Goal: Find specific page/section: Find specific page/section

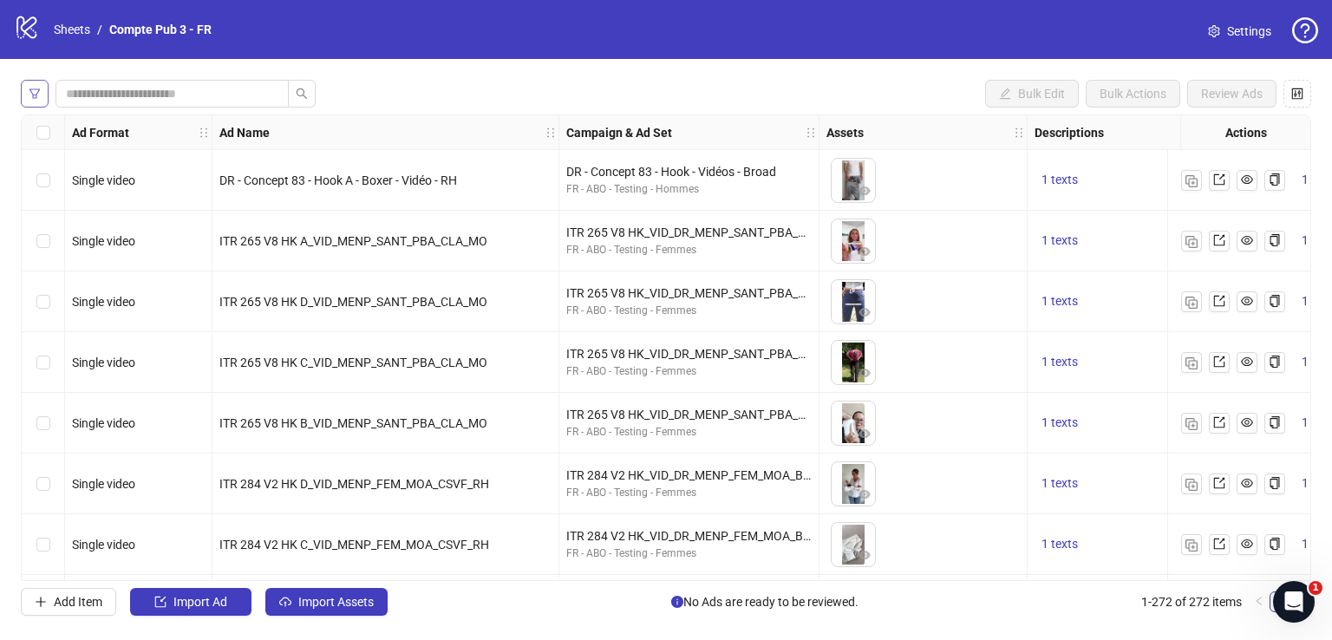
click at [41, 89] on button "button" at bounding box center [35, 94] width 28 height 28
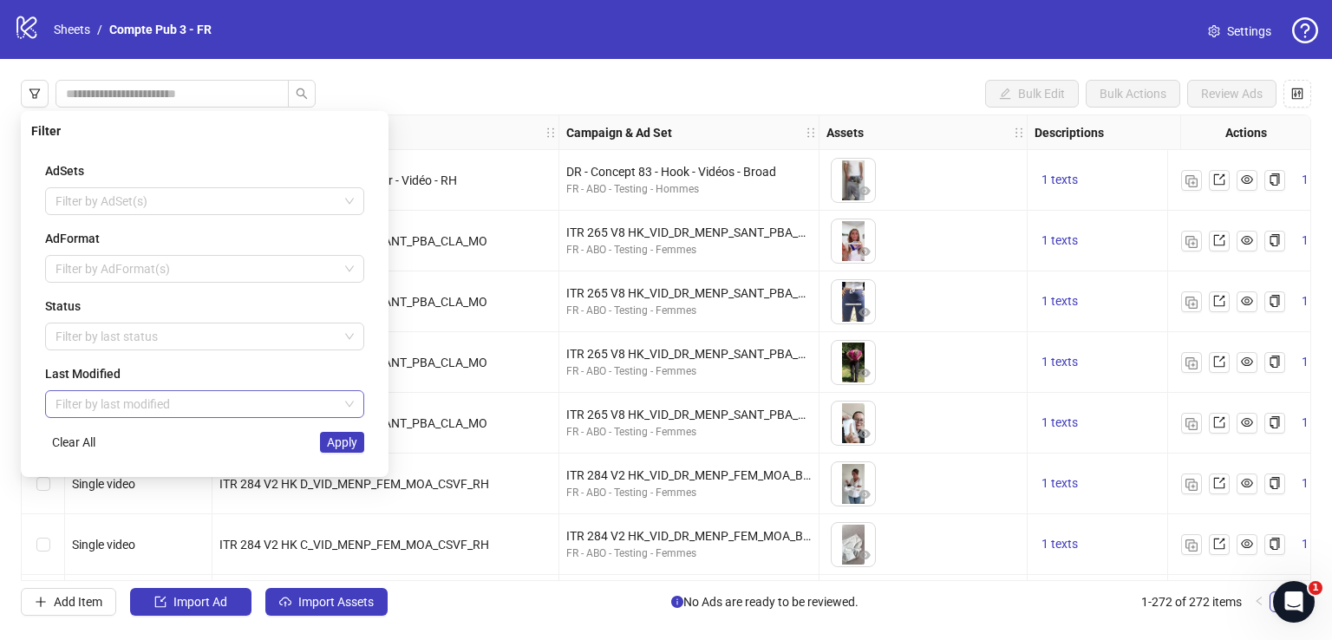
click at [170, 395] on input "search" at bounding box center [197, 404] width 283 height 26
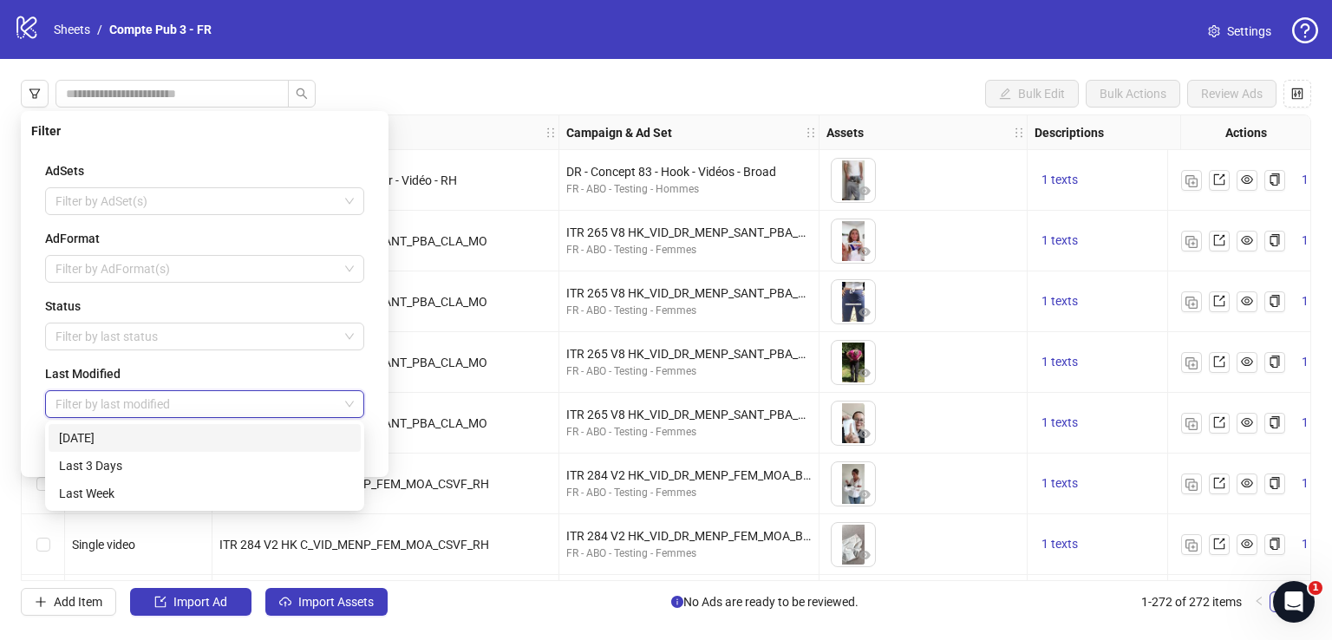
click at [176, 441] on div "[DATE]" at bounding box center [204, 438] width 291 height 19
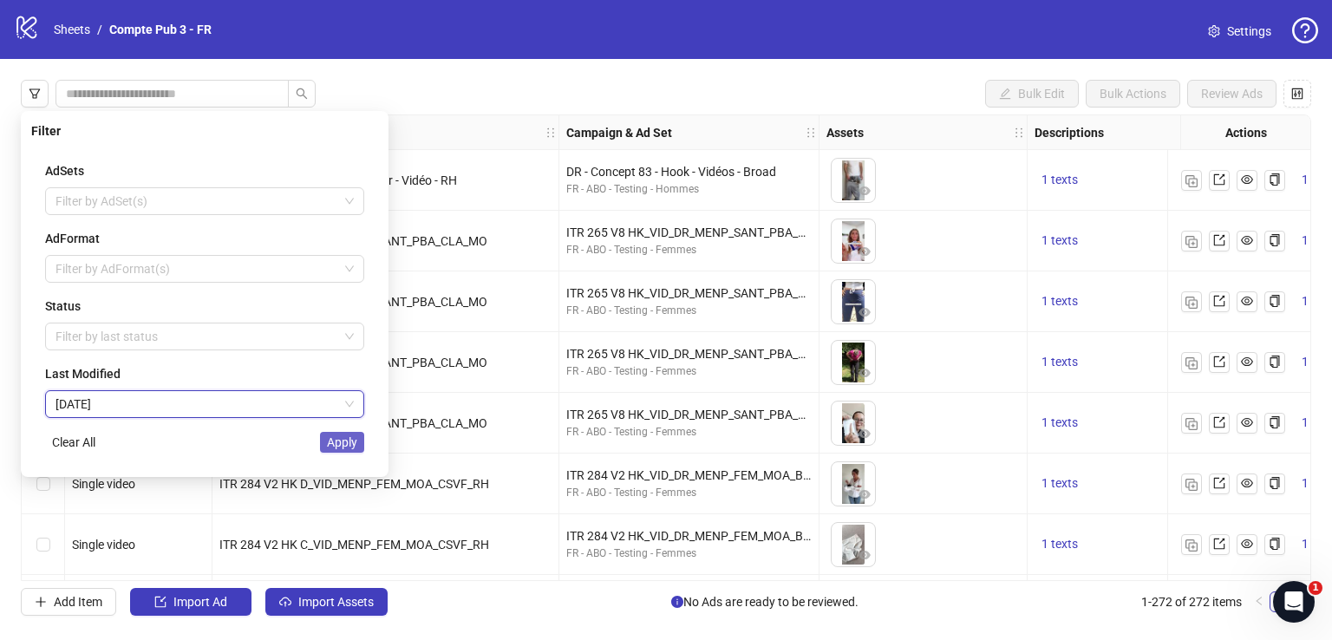
click at [347, 445] on span "Apply" at bounding box center [342, 442] width 30 height 14
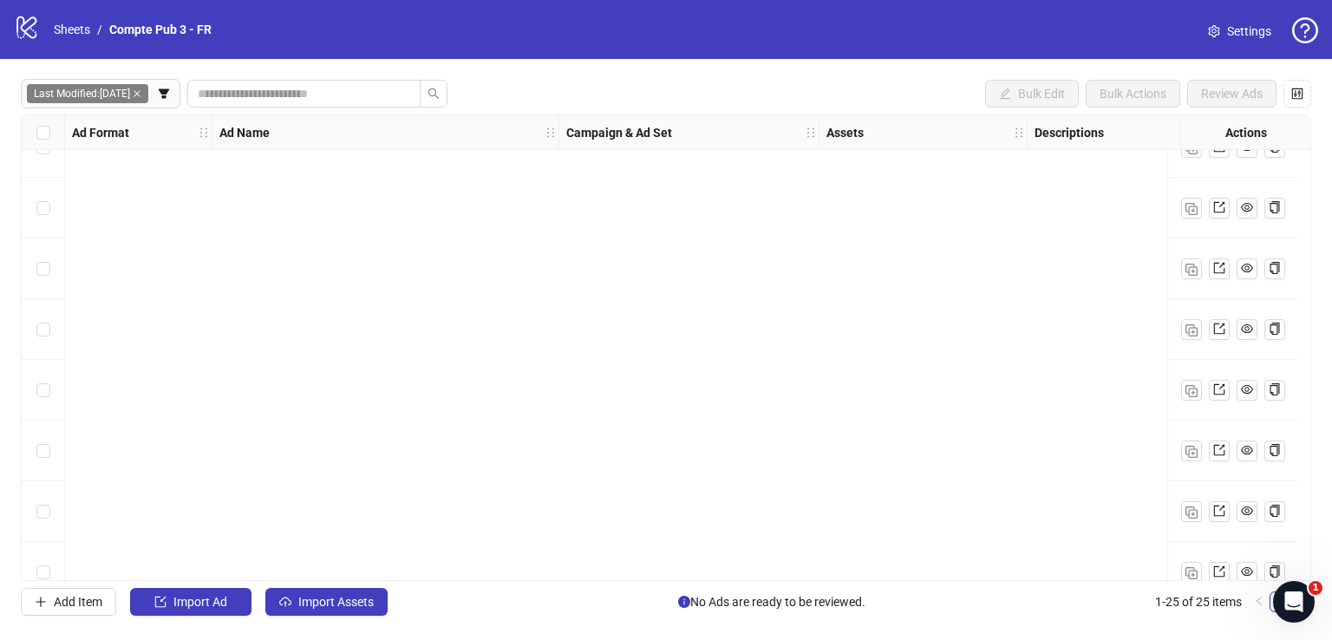
scroll to position [1094, 0]
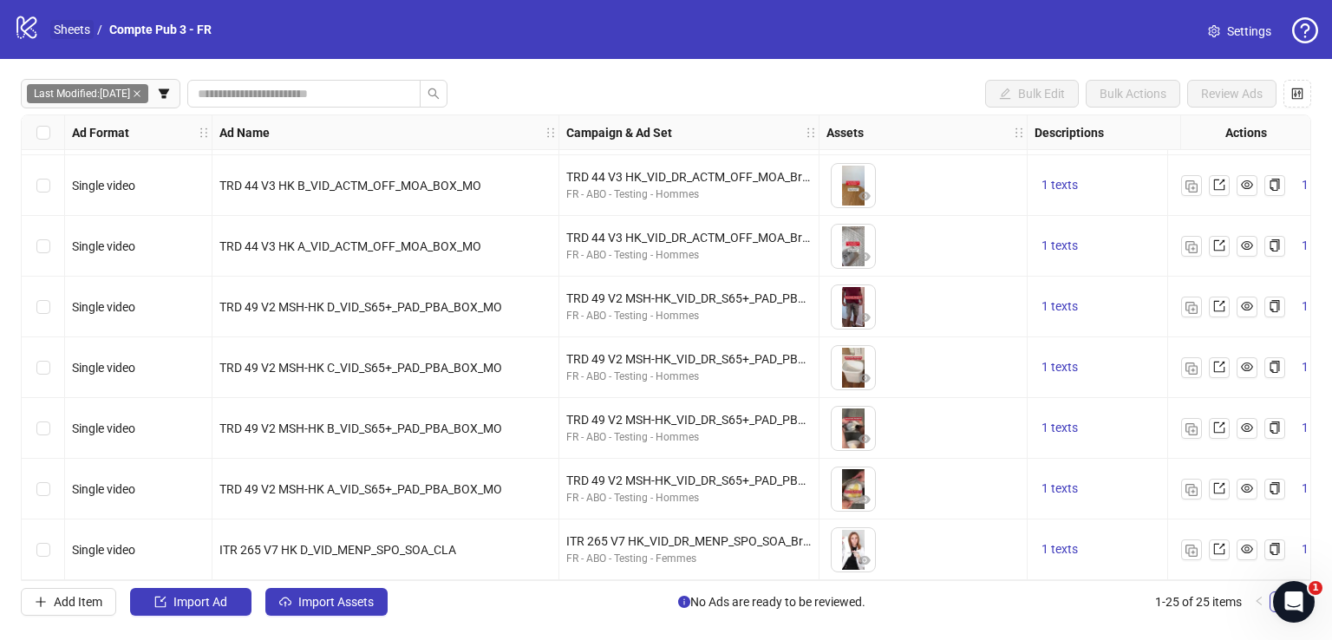
click at [69, 32] on link "Sheets" at bounding box center [71, 29] width 43 height 19
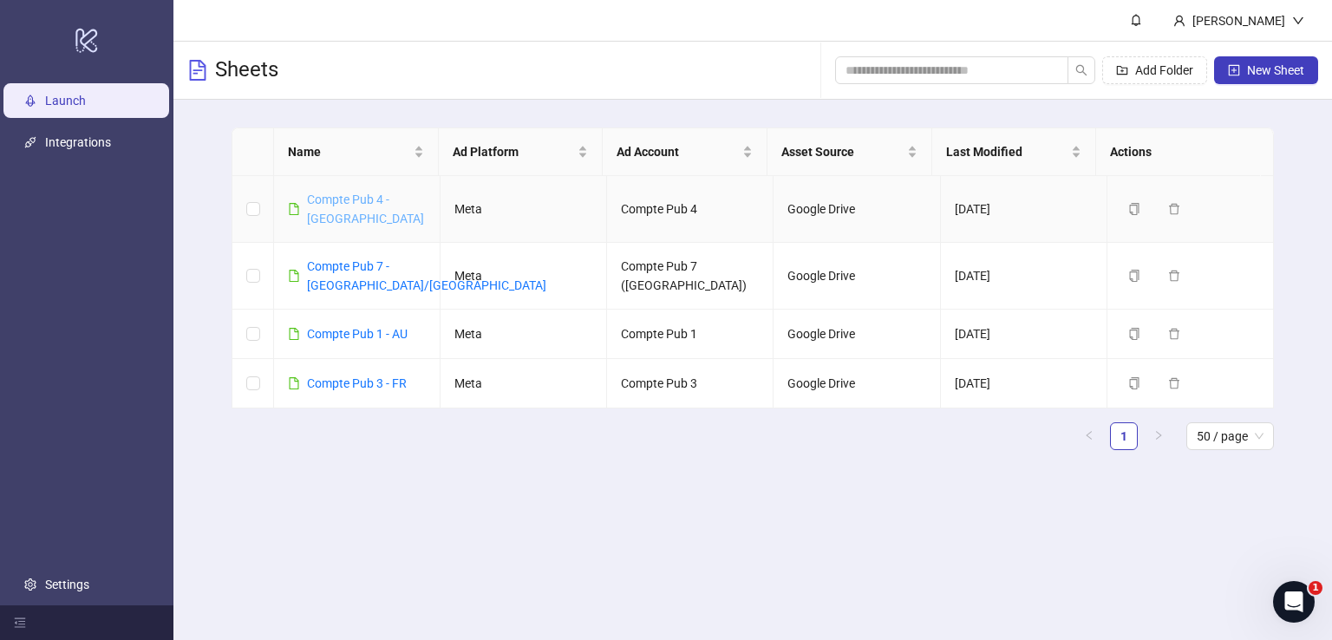
click at [379, 206] on link "Compte Pub 4 - [GEOGRAPHIC_DATA]" at bounding box center [365, 209] width 117 height 33
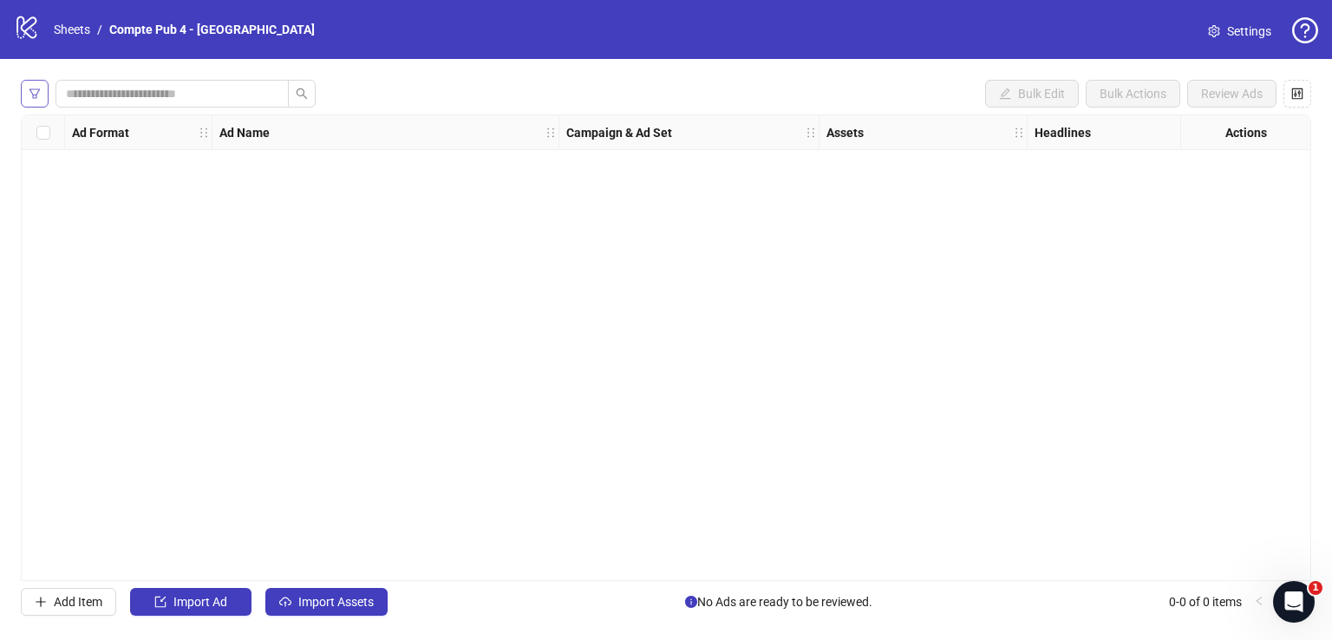
click at [35, 93] on icon "filter" at bounding box center [35, 94] width 12 height 12
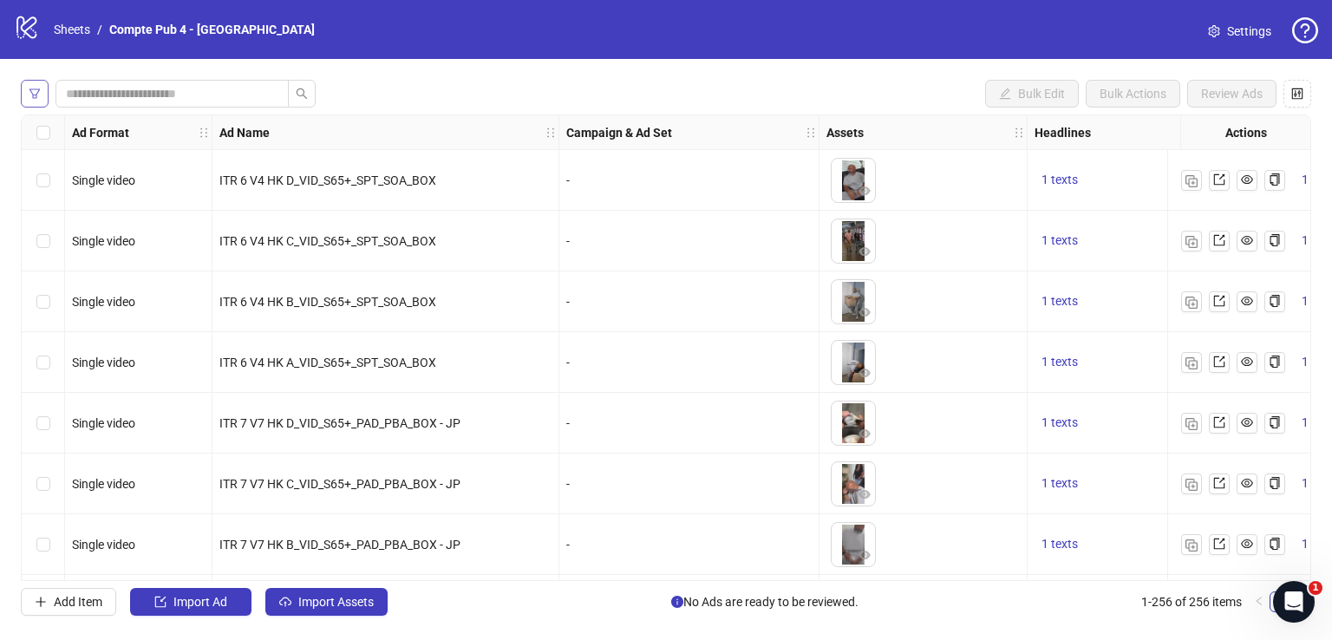
click at [36, 94] on icon "filter" at bounding box center [35, 94] width 12 height 12
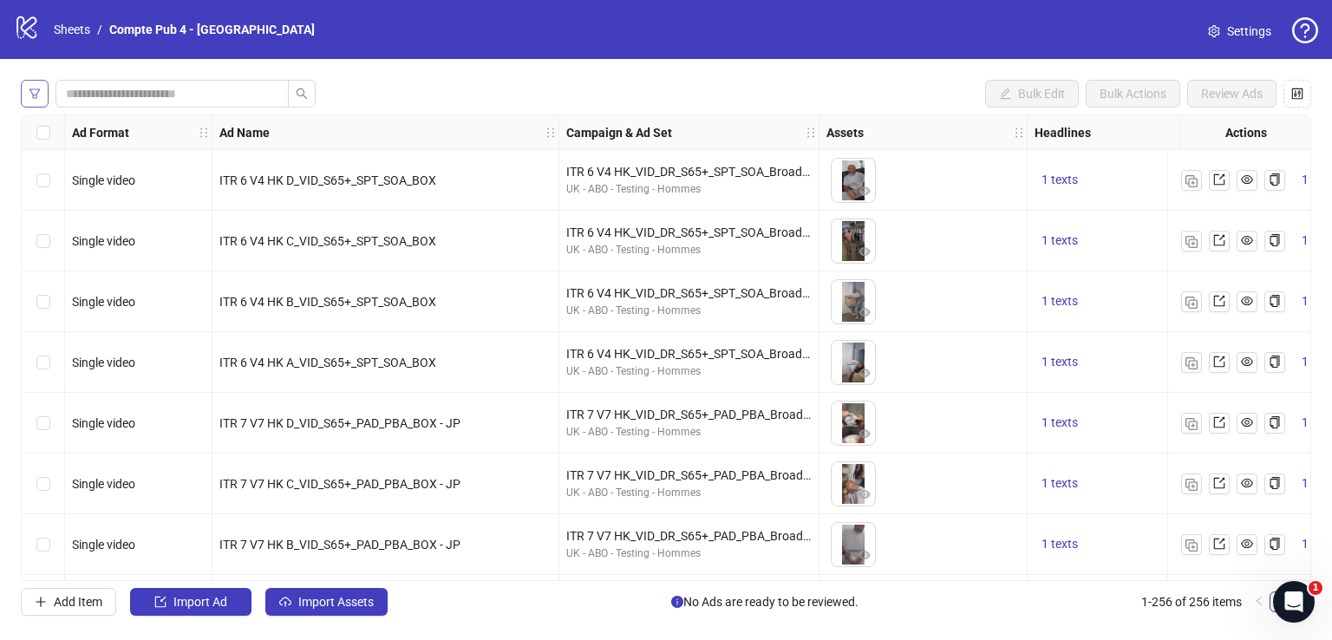
click at [36, 98] on icon "filter" at bounding box center [35, 94] width 12 height 12
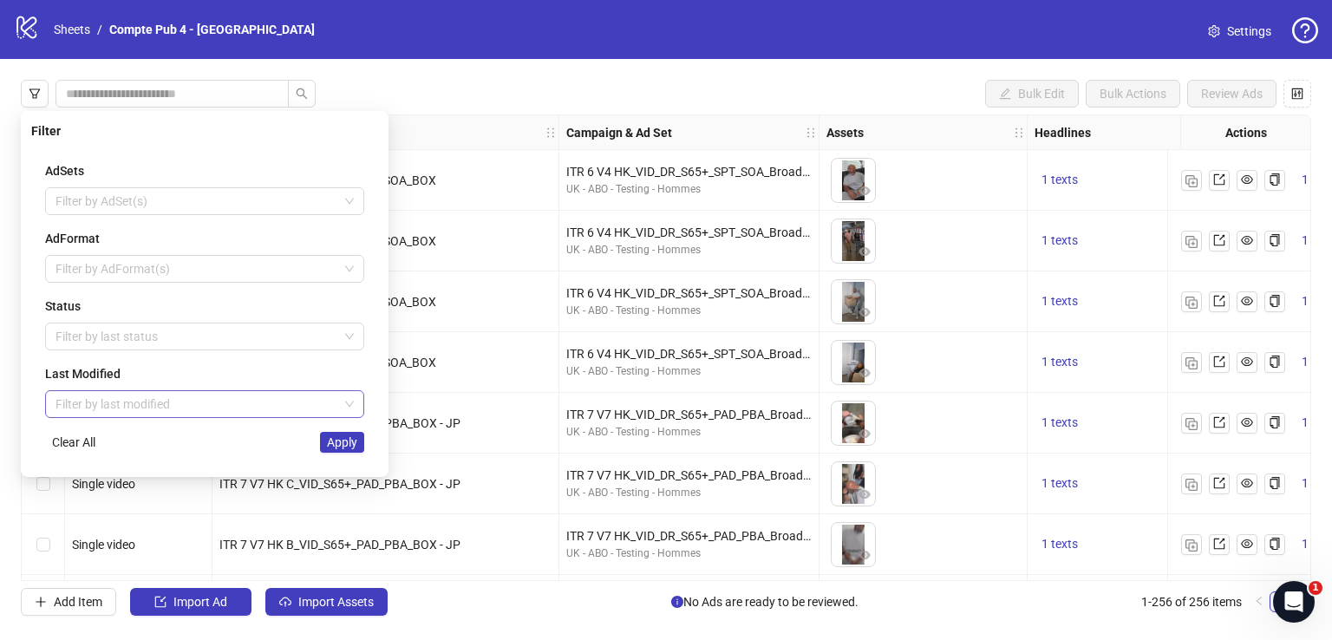
click at [151, 406] on input "search" at bounding box center [197, 404] width 283 height 26
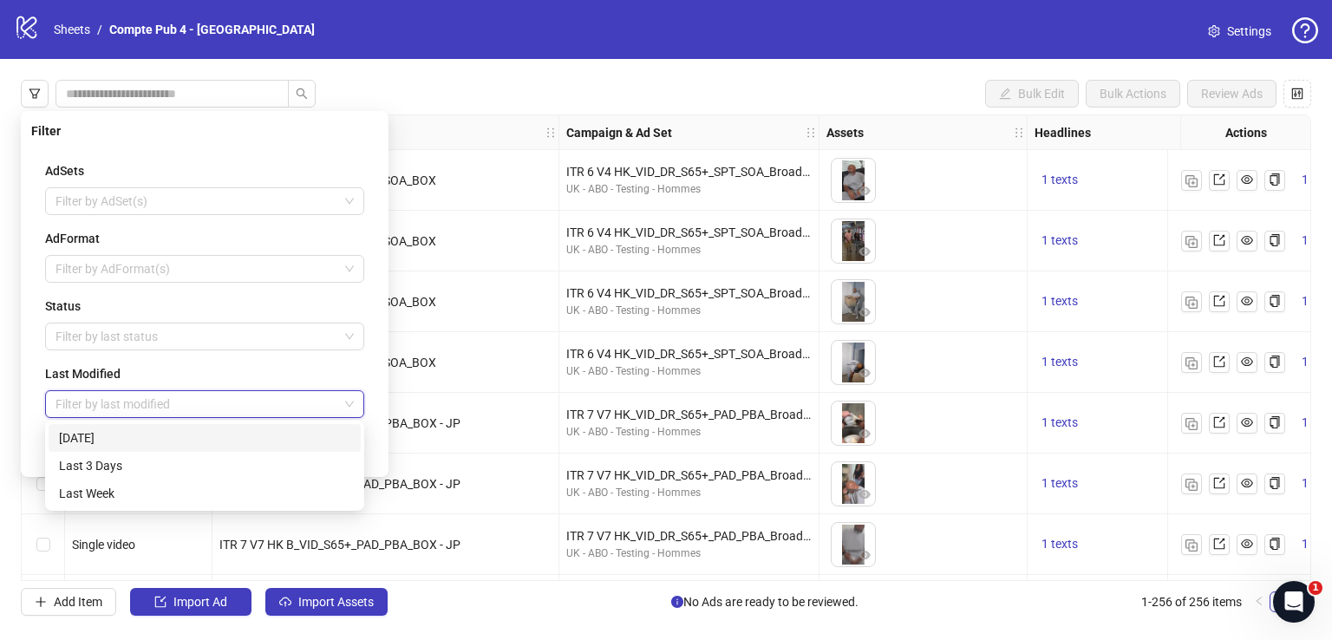
click at [128, 438] on div "[DATE]" at bounding box center [204, 438] width 291 height 19
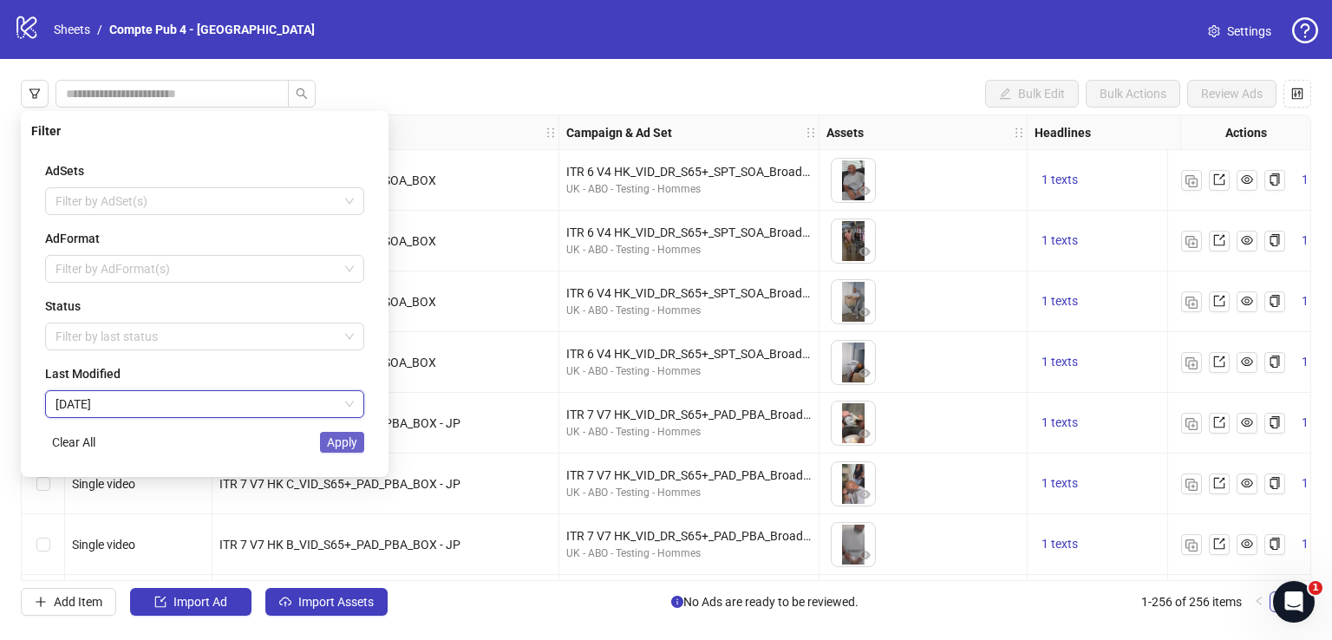
click at [327, 442] on span "Apply" at bounding box center [342, 442] width 30 height 14
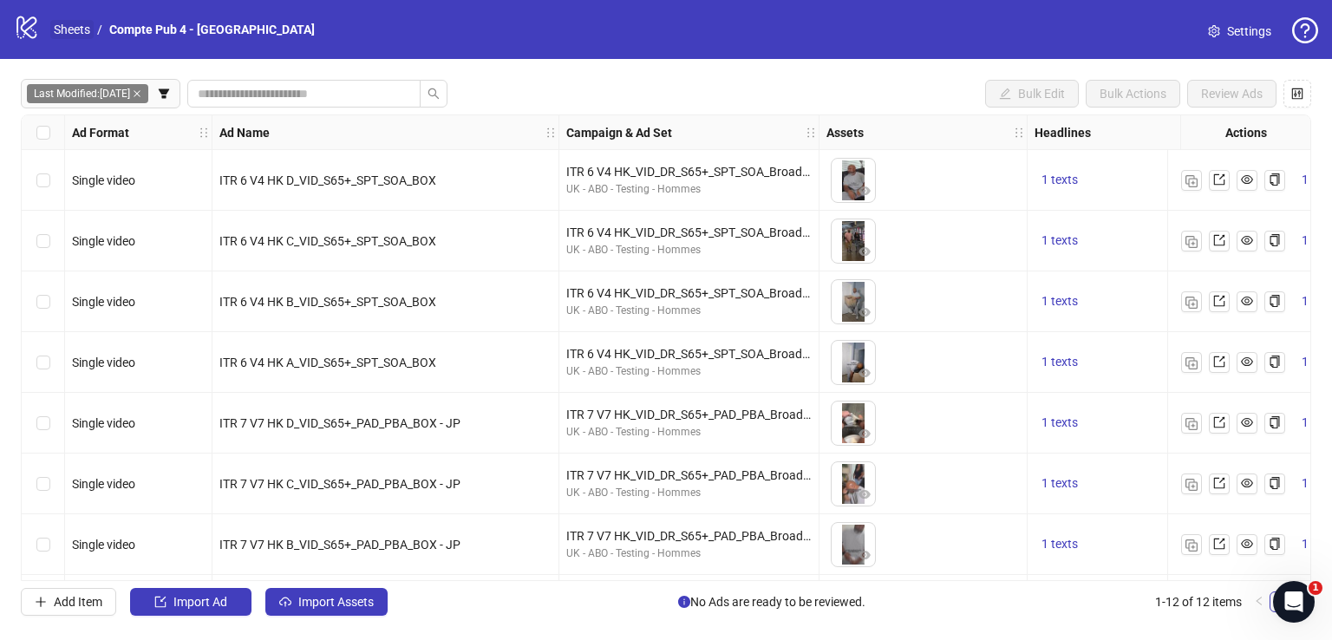
click at [83, 28] on link "Sheets" at bounding box center [71, 29] width 43 height 19
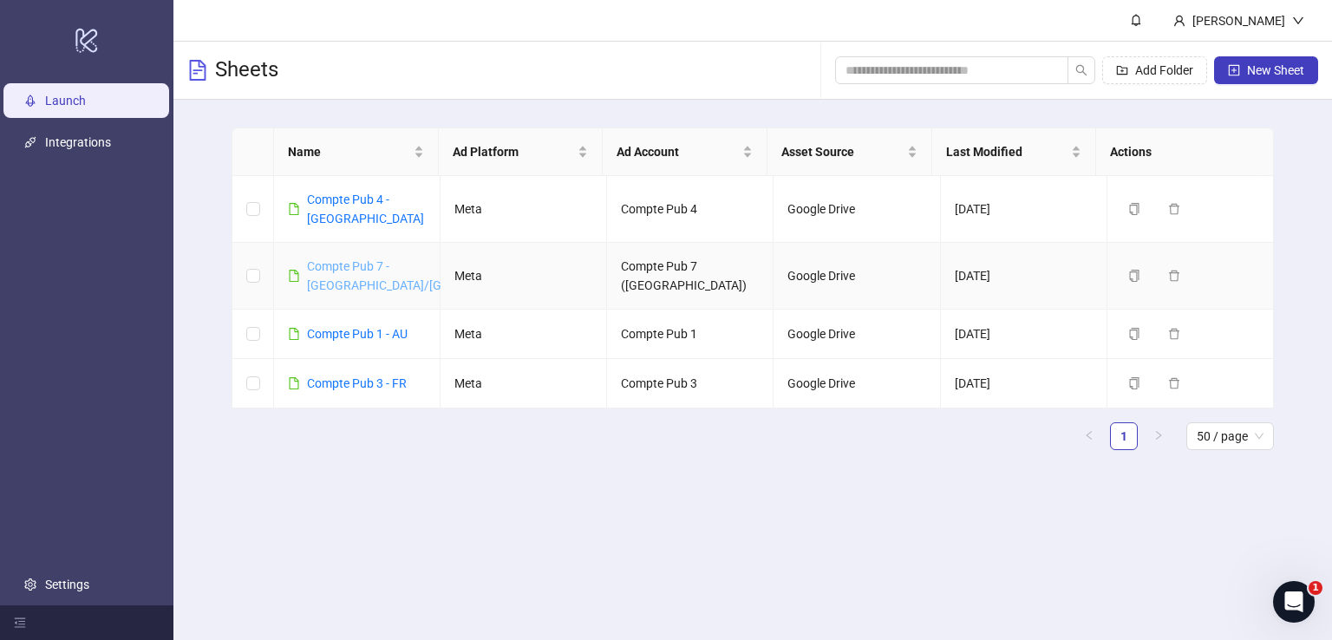
click at [354, 259] on link "Compte Pub 7 - [GEOGRAPHIC_DATA]/[GEOGRAPHIC_DATA]" at bounding box center [426, 275] width 239 height 33
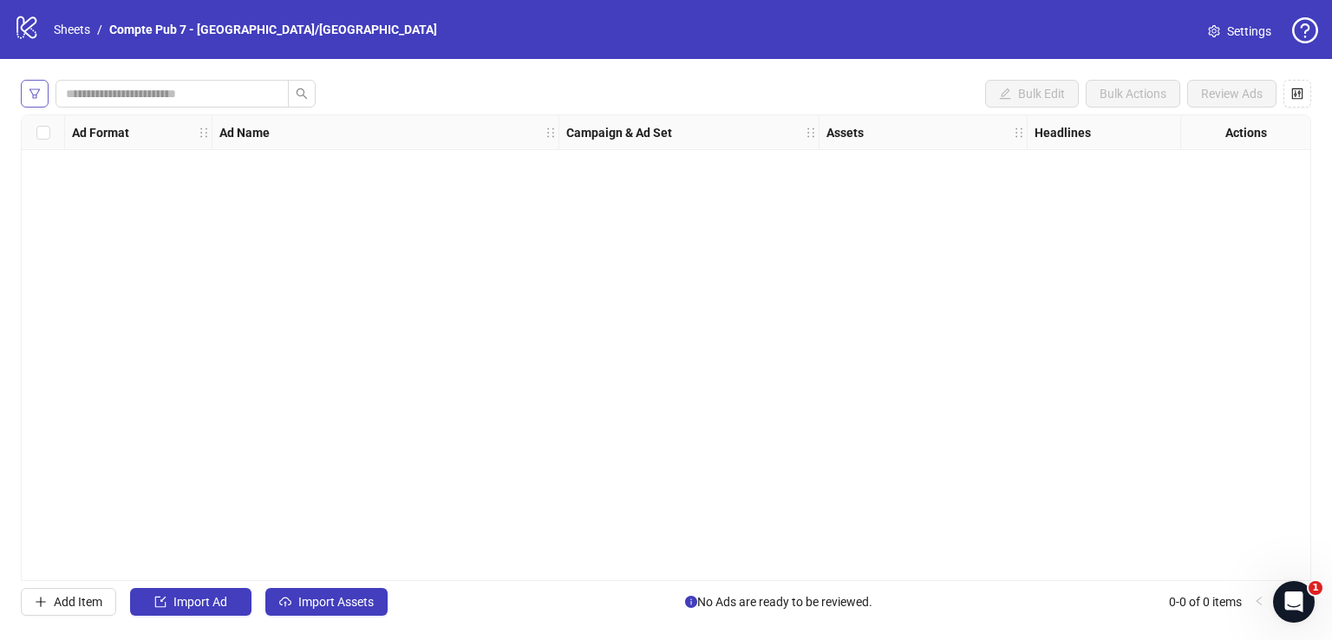
click at [36, 91] on icon "filter" at bounding box center [35, 94] width 12 height 12
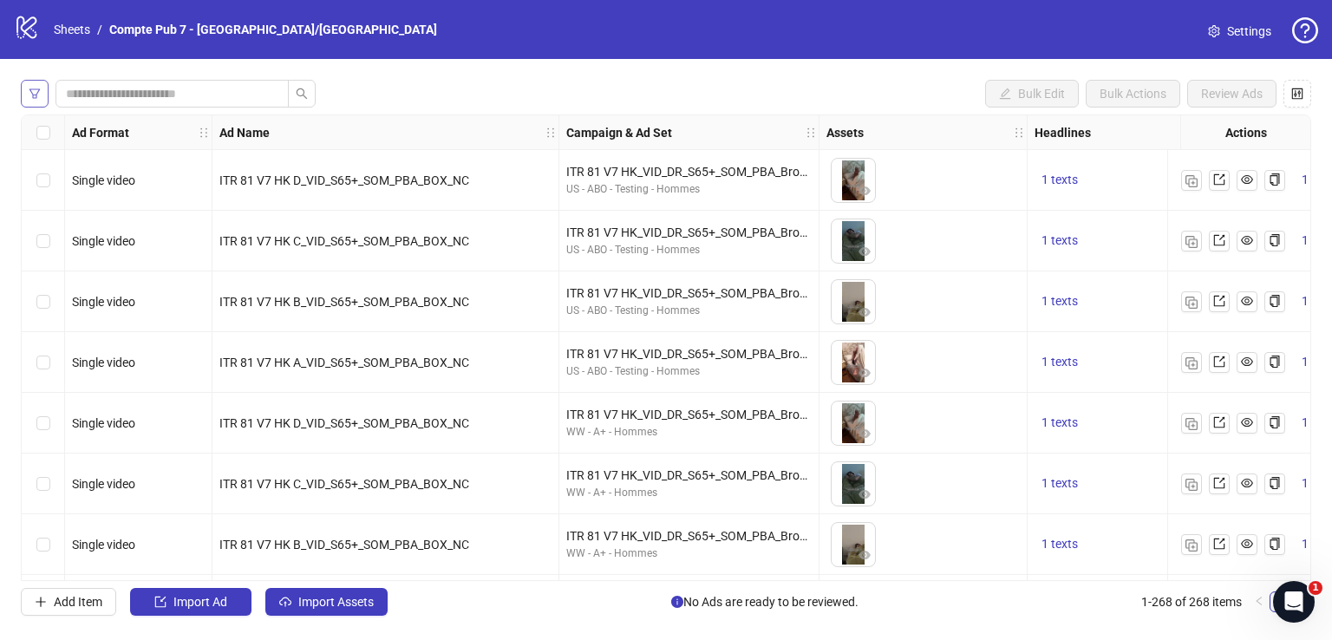
click at [38, 95] on icon "filter" at bounding box center [35, 94] width 12 height 12
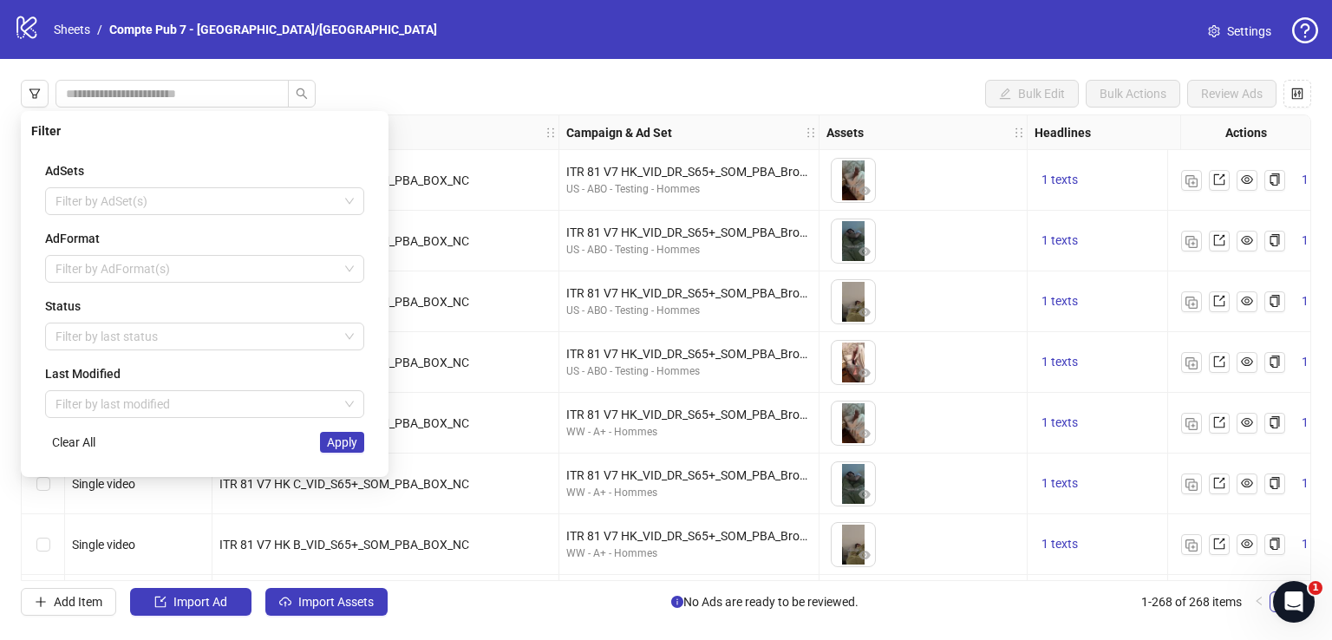
click at [180, 399] on div "Single video" at bounding box center [138, 423] width 147 height 61
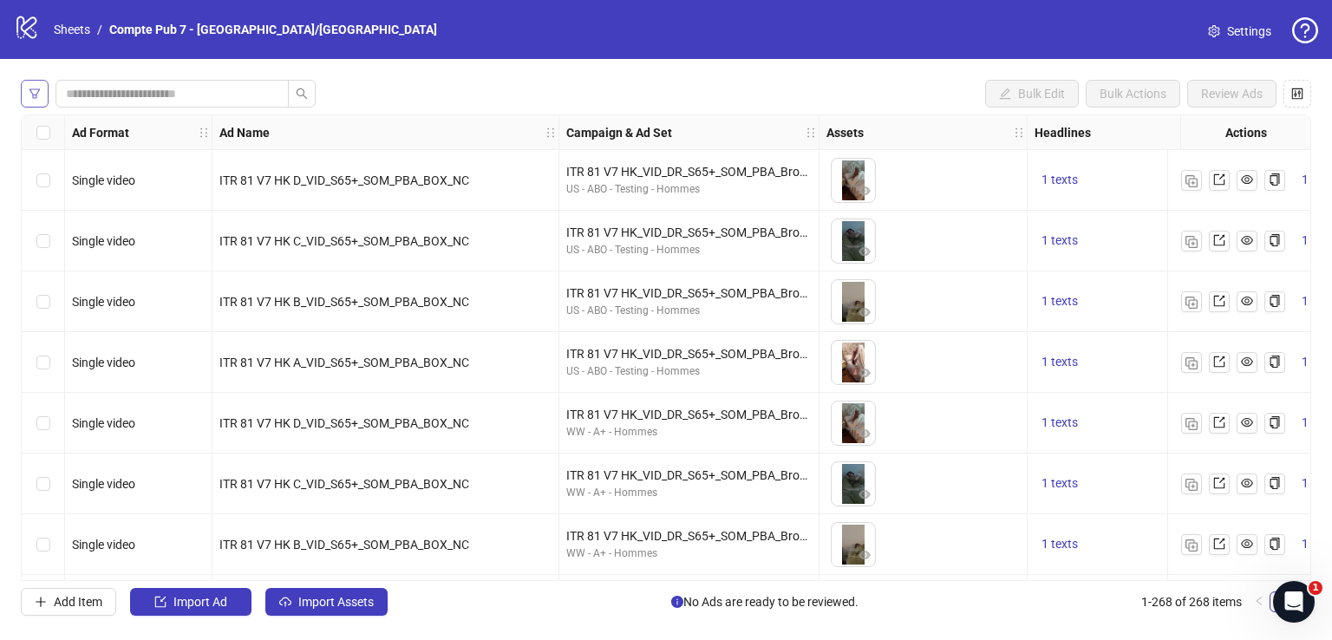
click at [29, 92] on icon "filter" at bounding box center [35, 94] width 12 height 12
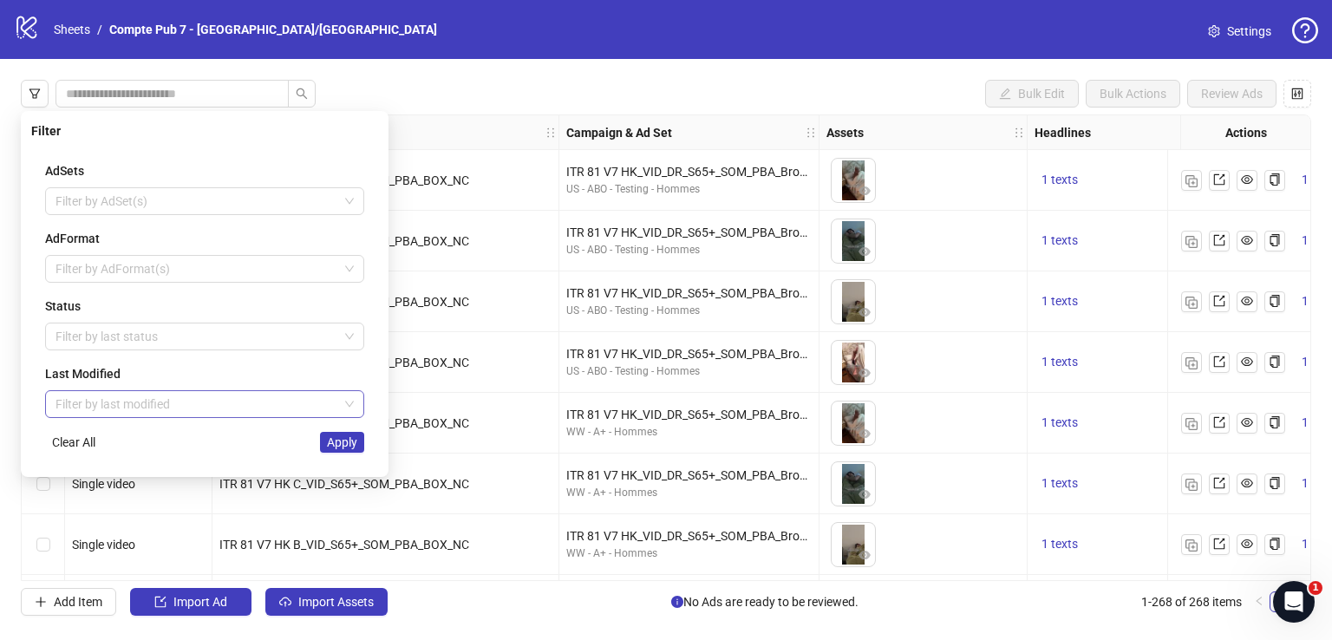
click at [151, 403] on input "search" at bounding box center [197, 404] width 283 height 26
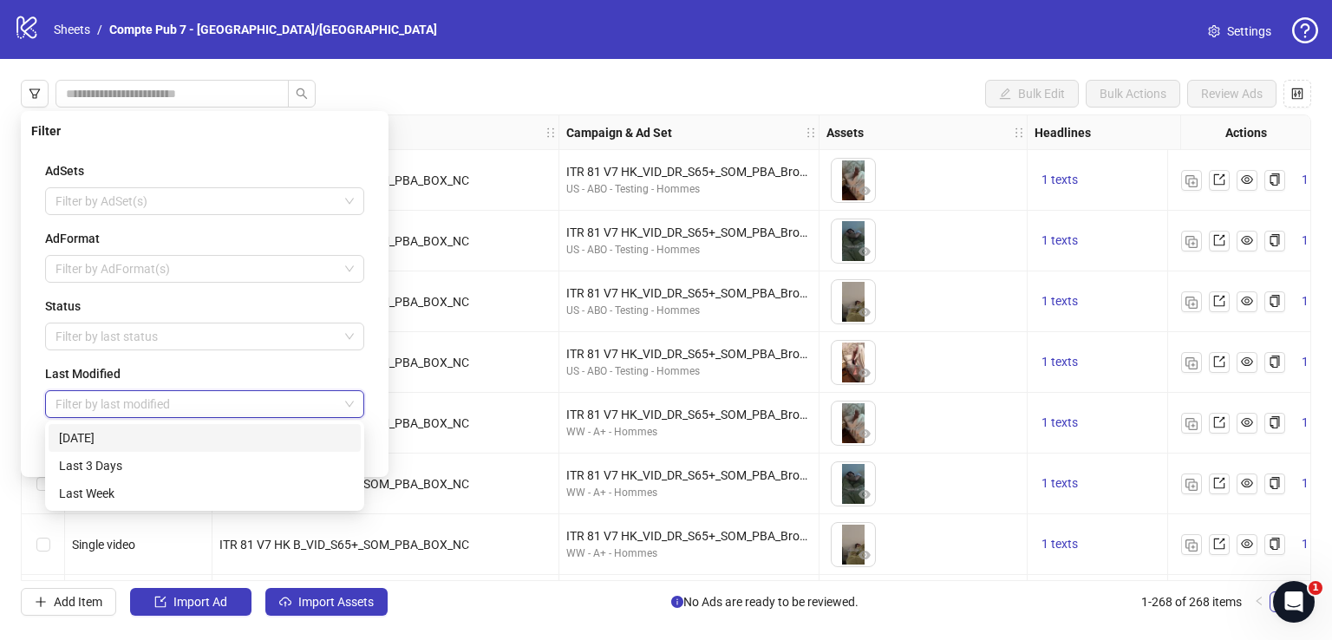
click at [169, 445] on div "[DATE]" at bounding box center [204, 438] width 291 height 19
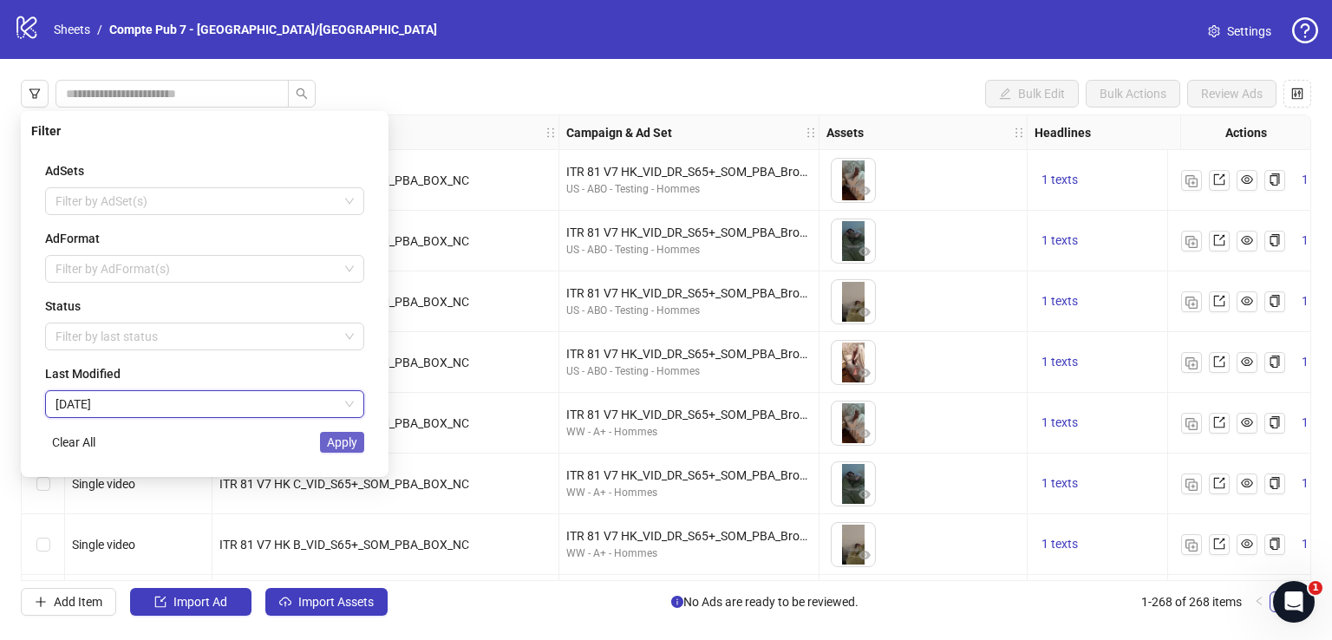
click at [348, 441] on span "Apply" at bounding box center [342, 442] width 30 height 14
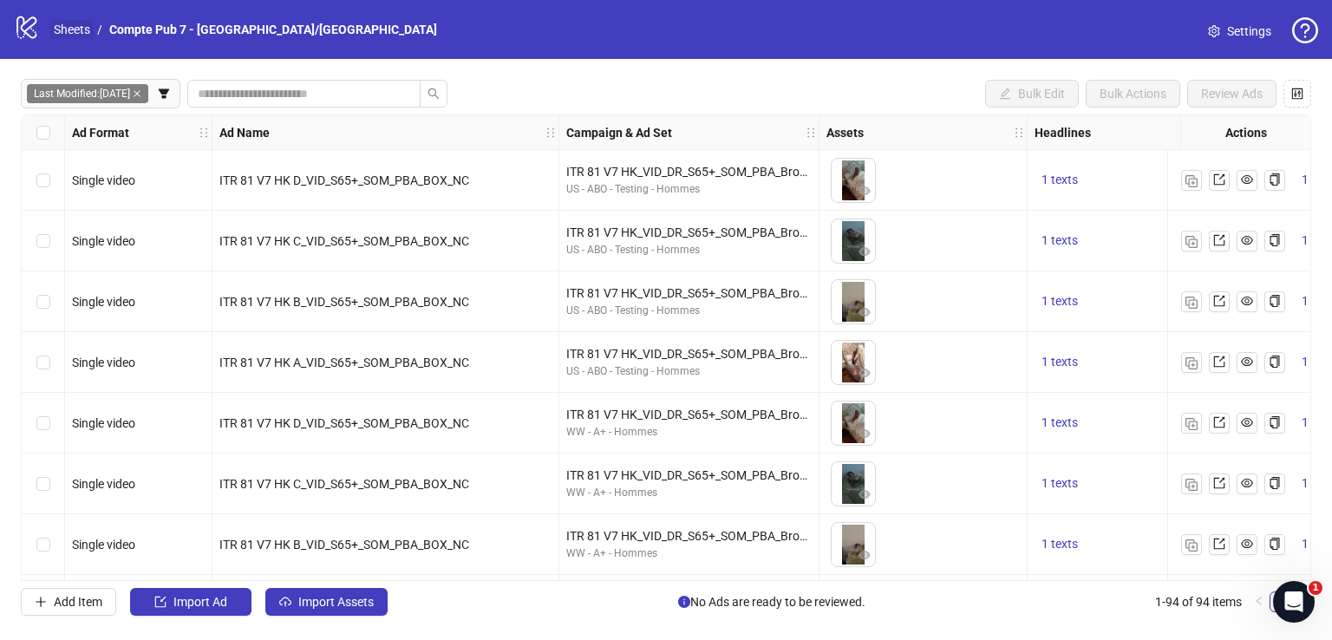
click at [77, 30] on link "Sheets" at bounding box center [71, 29] width 43 height 19
